Goal: Task Accomplishment & Management: Manage account settings

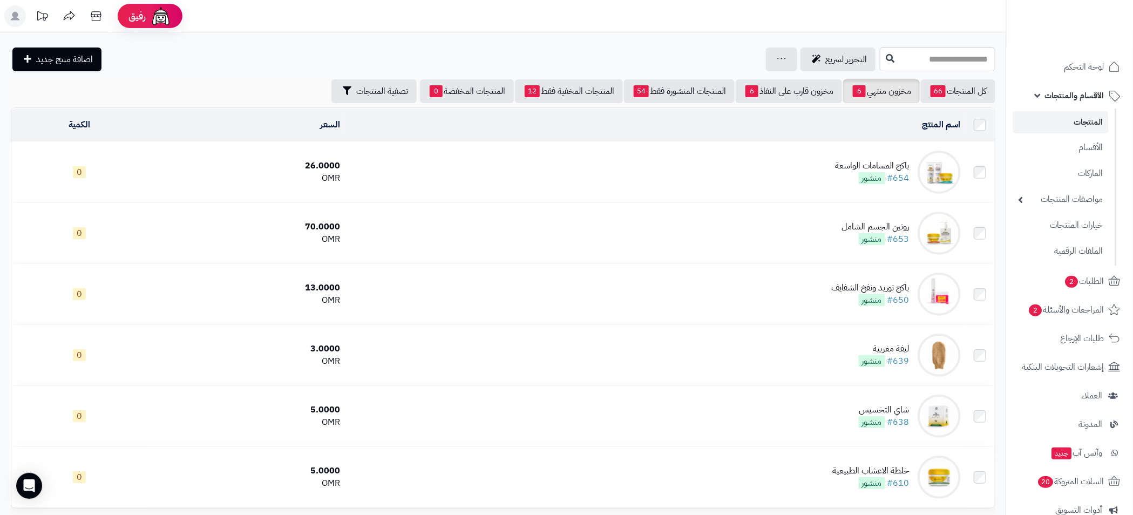
click at [1036, 98] on link "الأقسام والمنتجات" at bounding box center [1069, 96] width 113 height 26
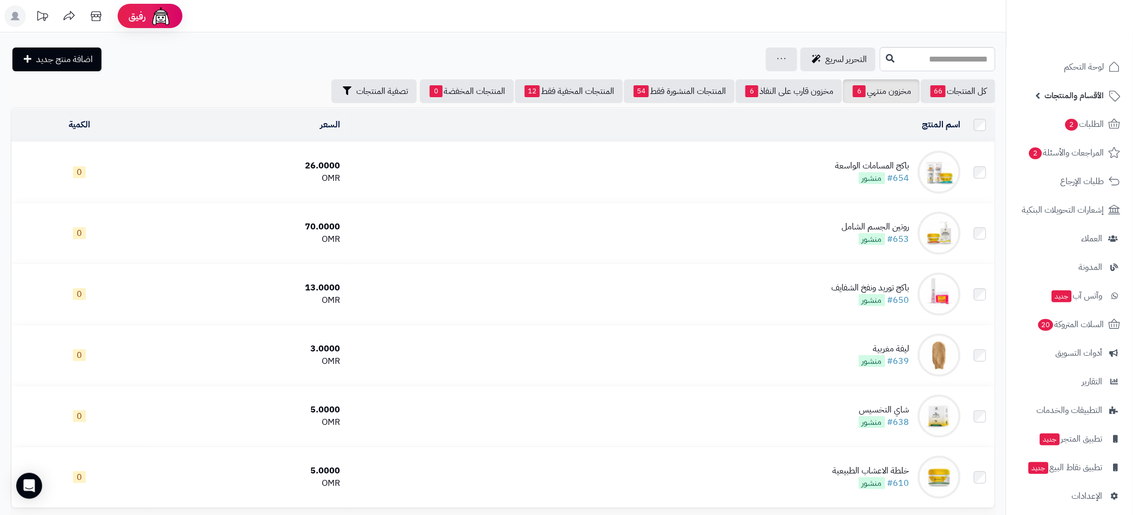
click at [1059, 97] on span "الأقسام والمنتجات" at bounding box center [1074, 95] width 59 height 15
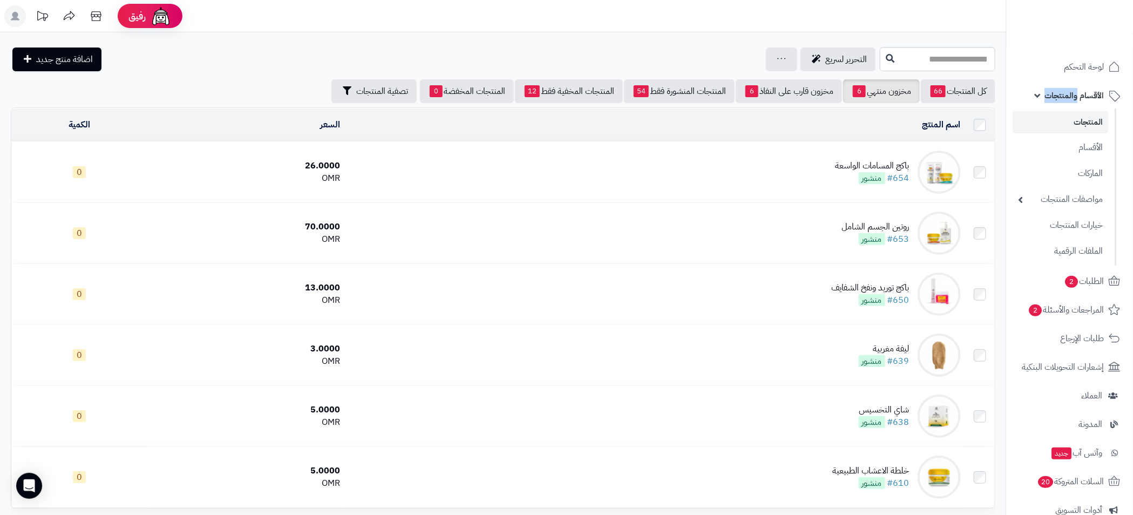
click at [1059, 97] on span "الأقسام والمنتجات" at bounding box center [1074, 95] width 59 height 15
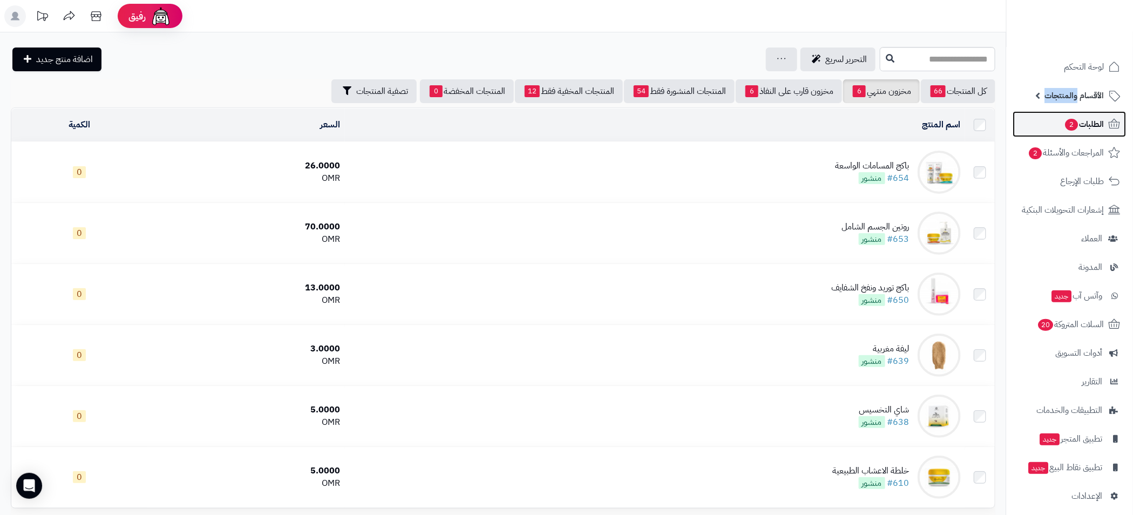
click at [1077, 127] on span "الطلبات 2" at bounding box center [1084, 124] width 40 height 15
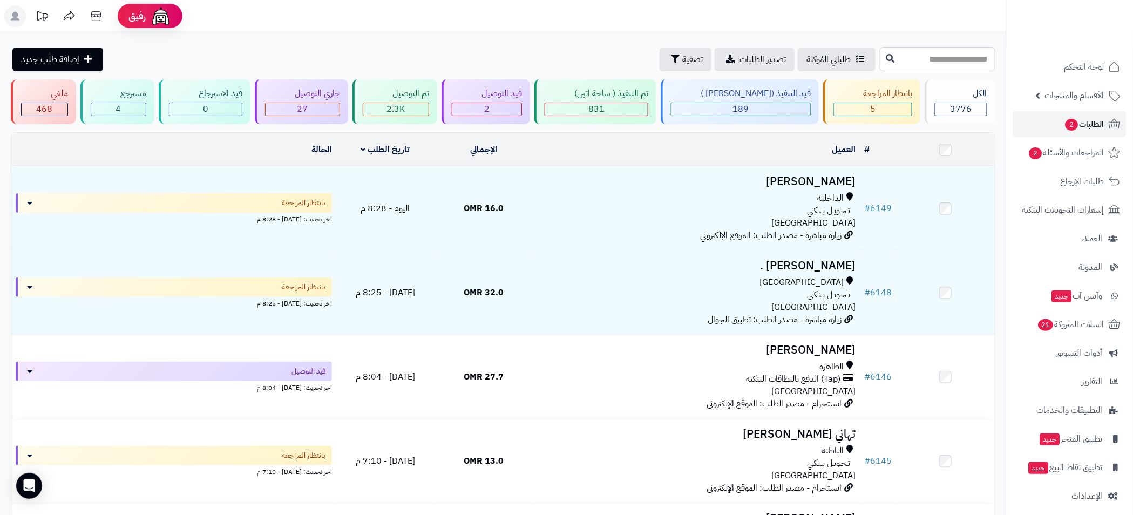
click at [1076, 128] on span "الطلبات 2" at bounding box center [1084, 124] width 40 height 15
